Goal: Find specific page/section

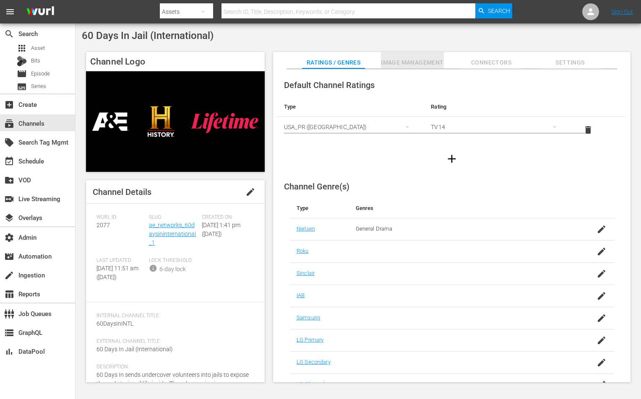
click at [410, 63] on span "Image Management" at bounding box center [412, 62] width 63 height 10
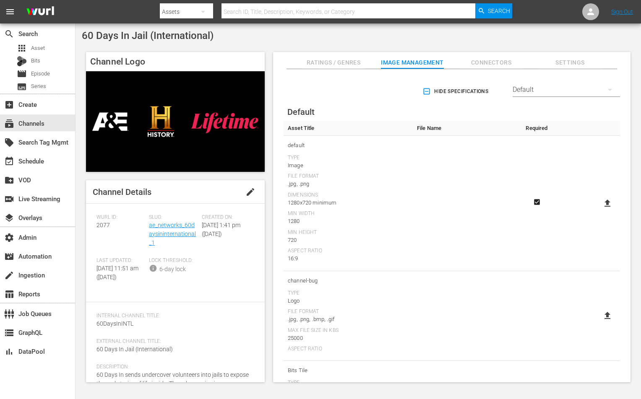
click at [115, 226] on div "[PERSON_NAME] ID: 2077" at bounding box center [122, 235] width 52 height 43
click at [183, 227] on link "ae_networks_60daysininternational_1" at bounding box center [172, 234] width 47 height 24
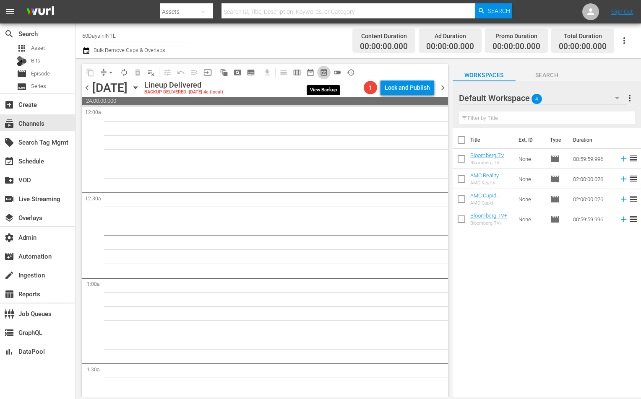
click at [321, 73] on span "preview_outlined" at bounding box center [324, 72] width 8 height 8
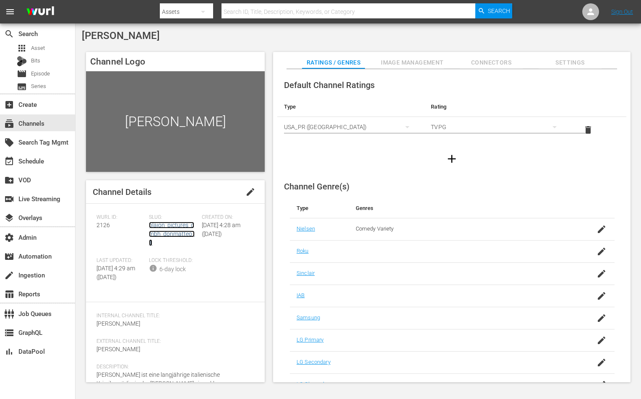
click at [161, 223] on link "plaion_pictures_gmbh_donmatteo_1" at bounding box center [172, 234] width 46 height 24
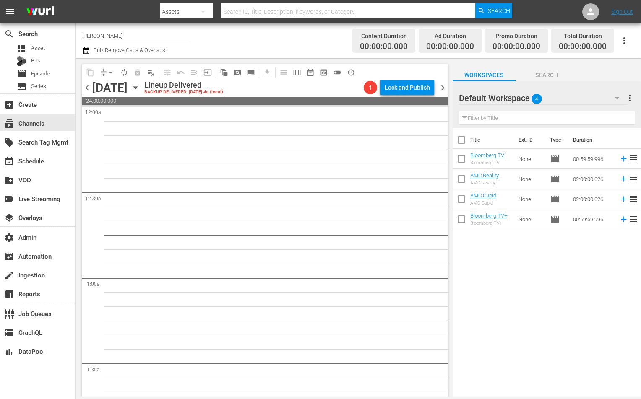
click at [326, 76] on span "preview_outlined" at bounding box center [324, 72] width 8 height 8
